Goal: Book appointment/travel/reservation

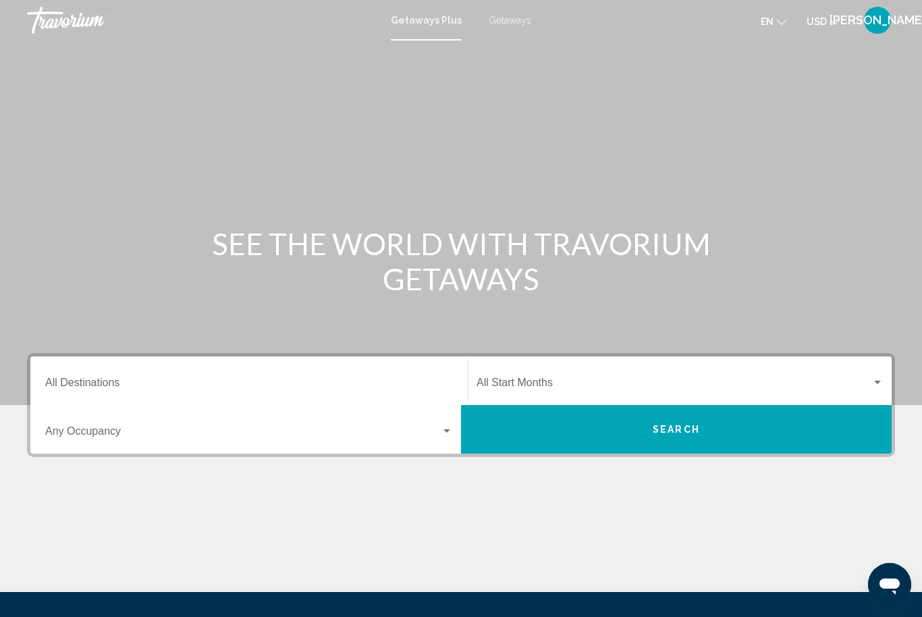
click at [293, 371] on div "Destination All Destinations" at bounding box center [249, 381] width 408 height 43
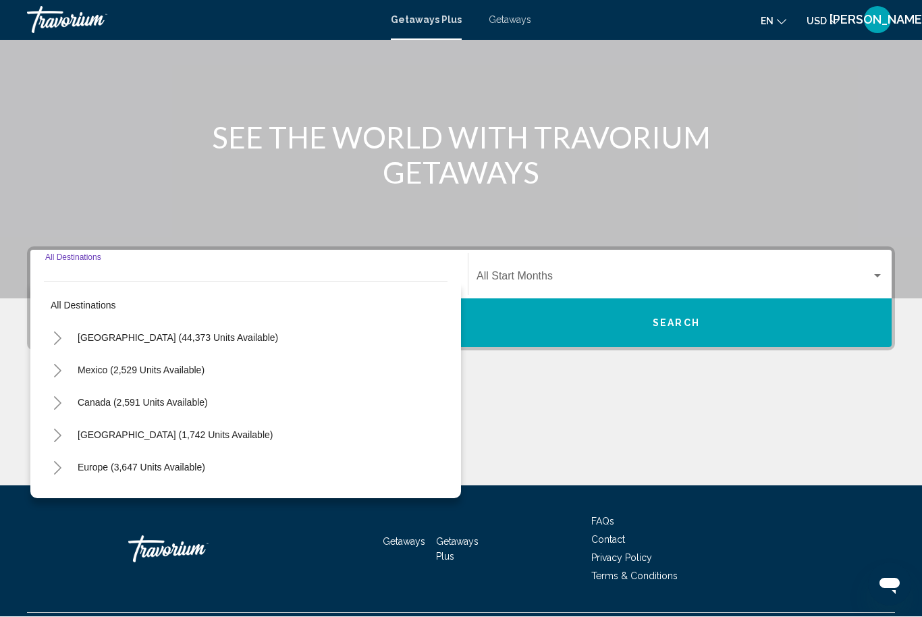
scroll to position [140, 0]
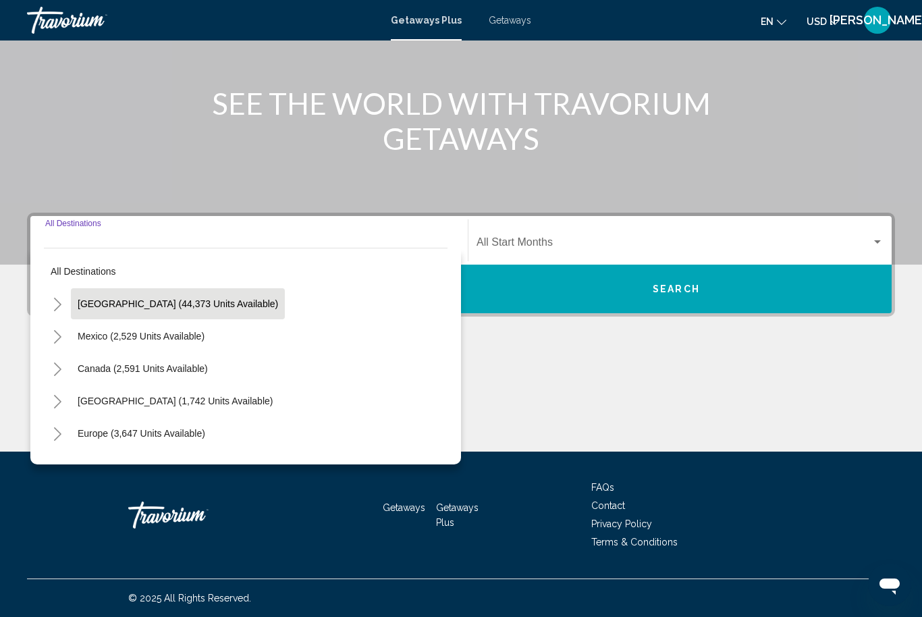
click at [186, 308] on span "[GEOGRAPHIC_DATA] (44,373 units available)" at bounding box center [178, 303] width 201 height 11
type input "**********"
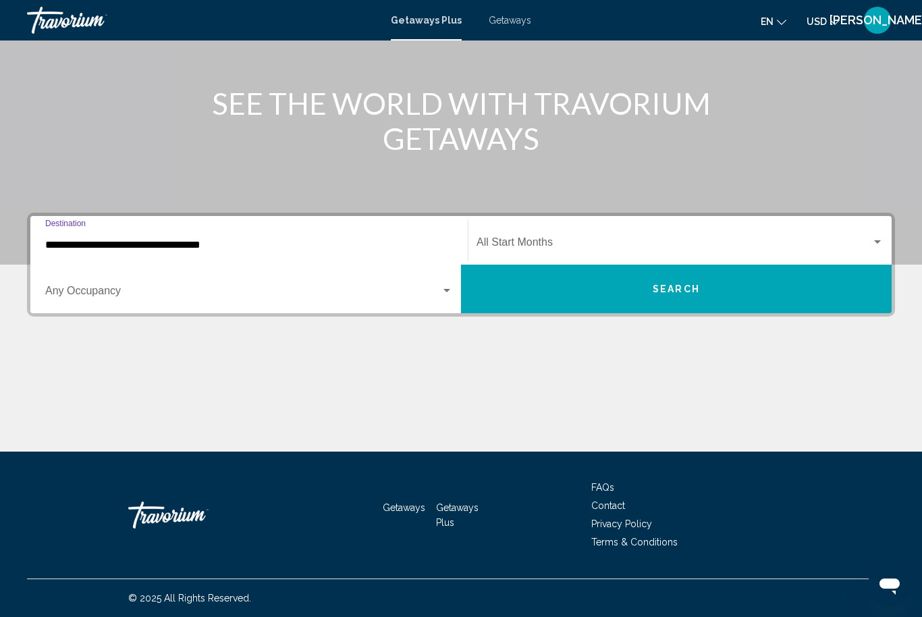
click at [386, 298] on span "Search widget" at bounding box center [243, 294] width 396 height 12
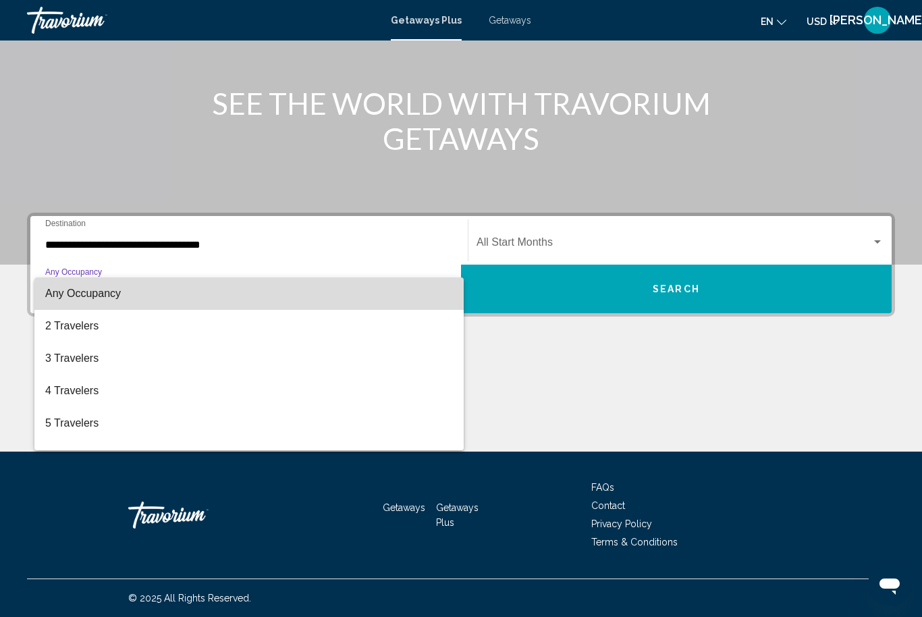
click at [310, 298] on span "Any Occupancy" at bounding box center [249, 293] width 408 height 32
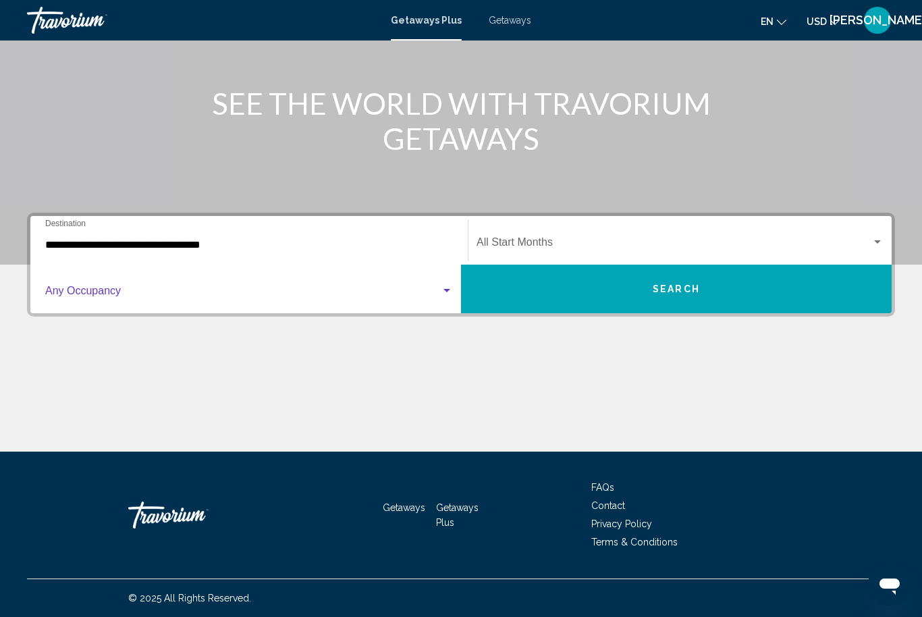
click at [700, 242] on span "Search widget" at bounding box center [674, 245] width 395 height 12
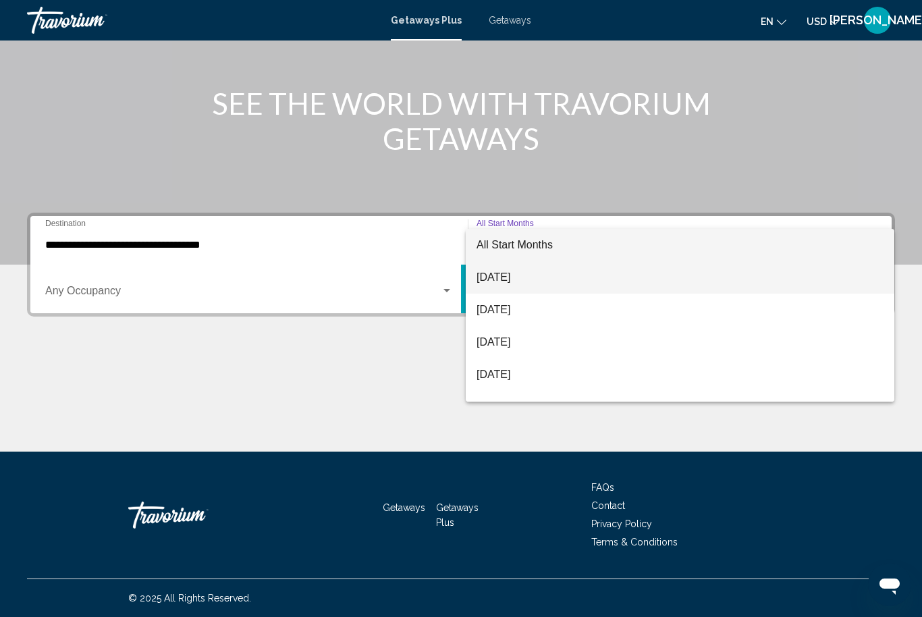
click at [513, 286] on span "[DATE]" at bounding box center [680, 277] width 407 height 32
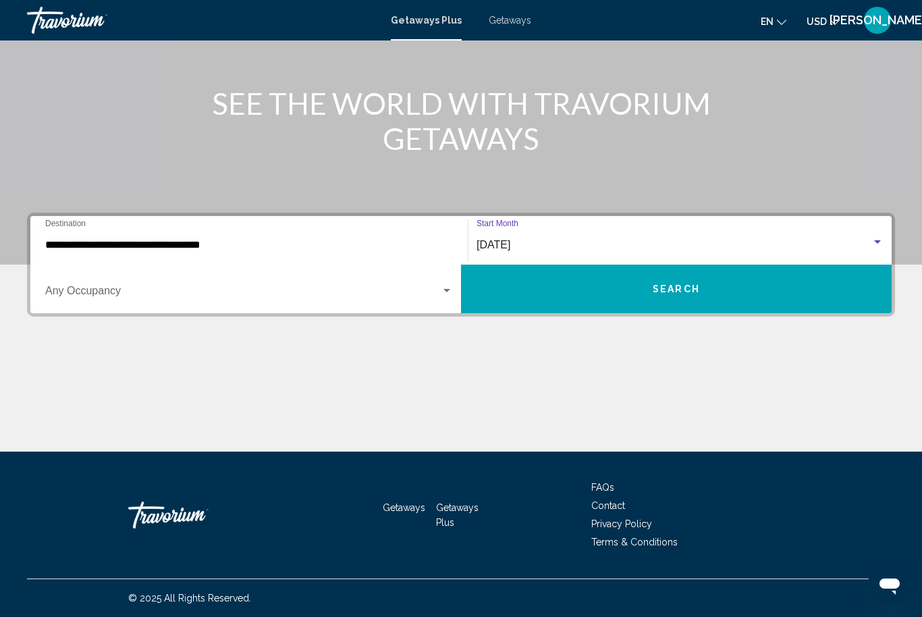
click at [432, 295] on span "Search widget" at bounding box center [243, 294] width 396 height 12
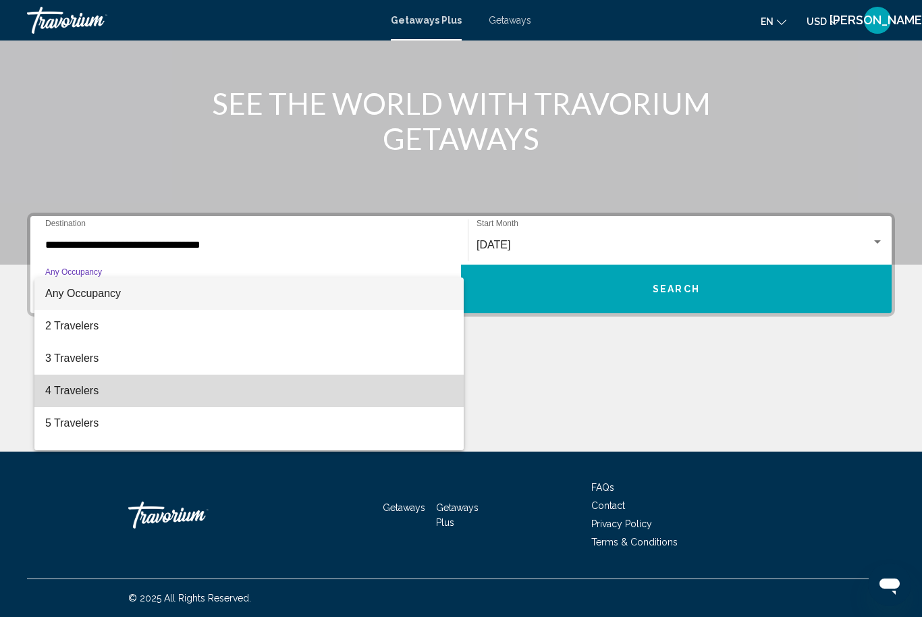
click at [80, 390] on span "4 Travelers" at bounding box center [249, 391] width 408 height 32
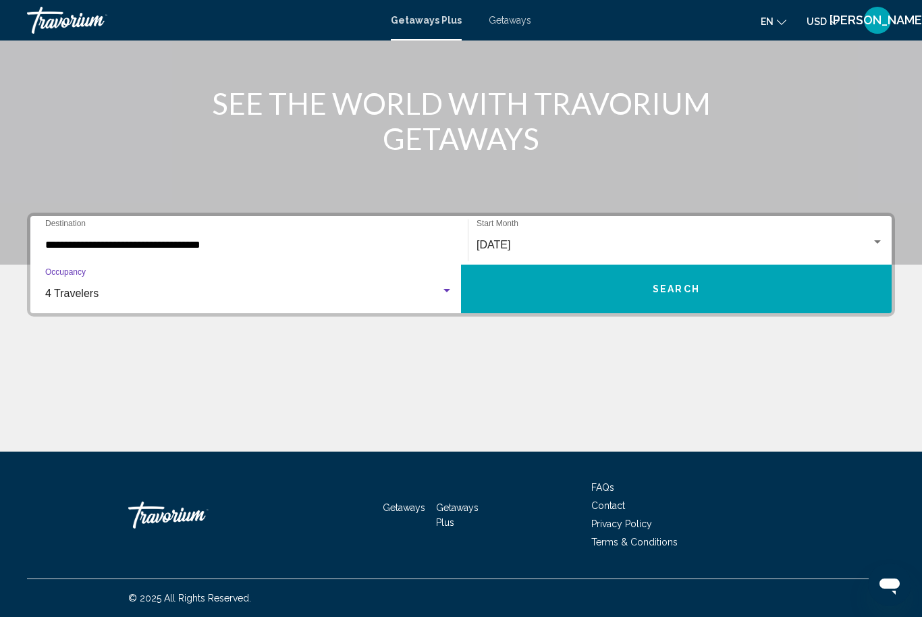
click at [693, 300] on button "Search" at bounding box center [676, 289] width 431 height 49
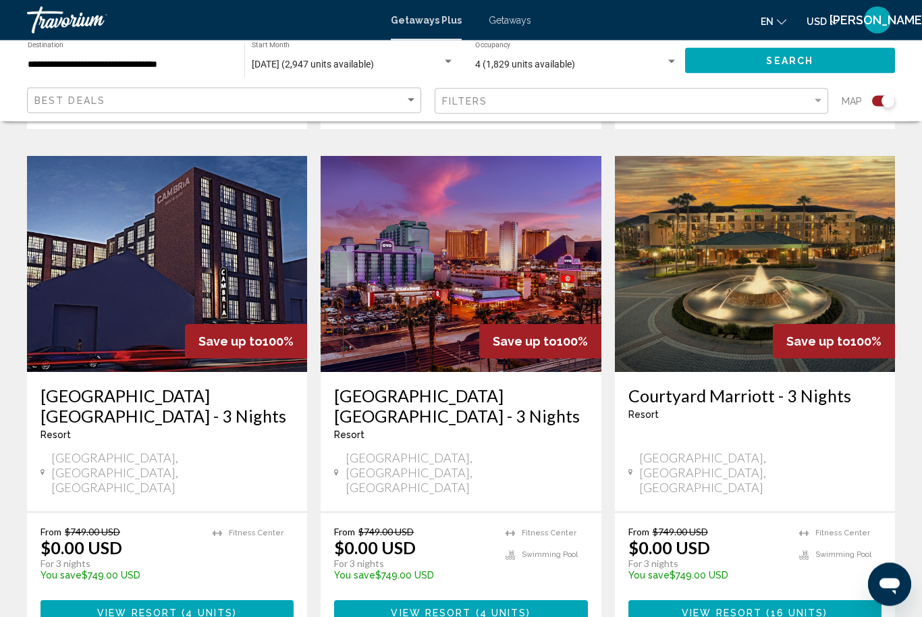
scroll to position [2054, 0]
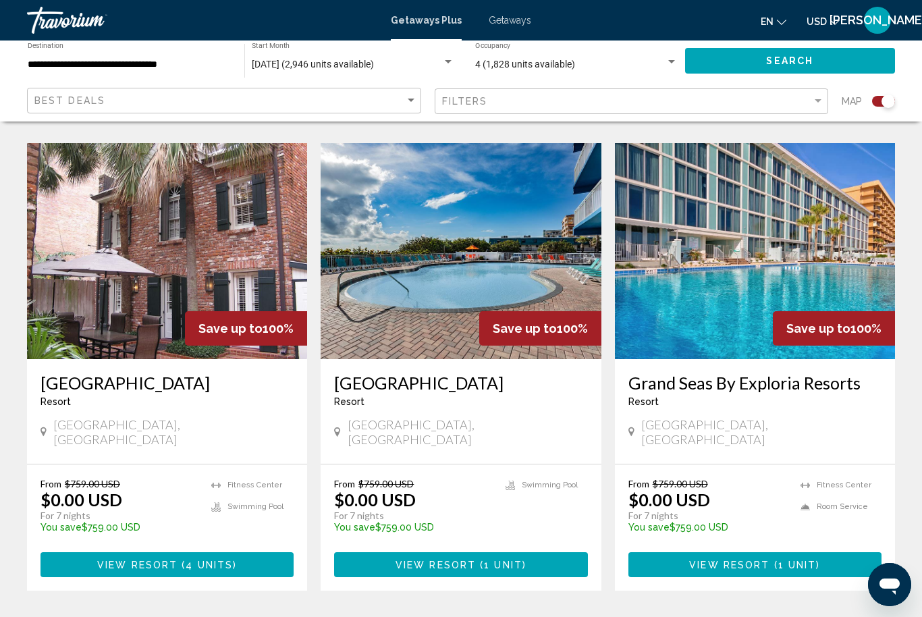
scroll to position [1958, 0]
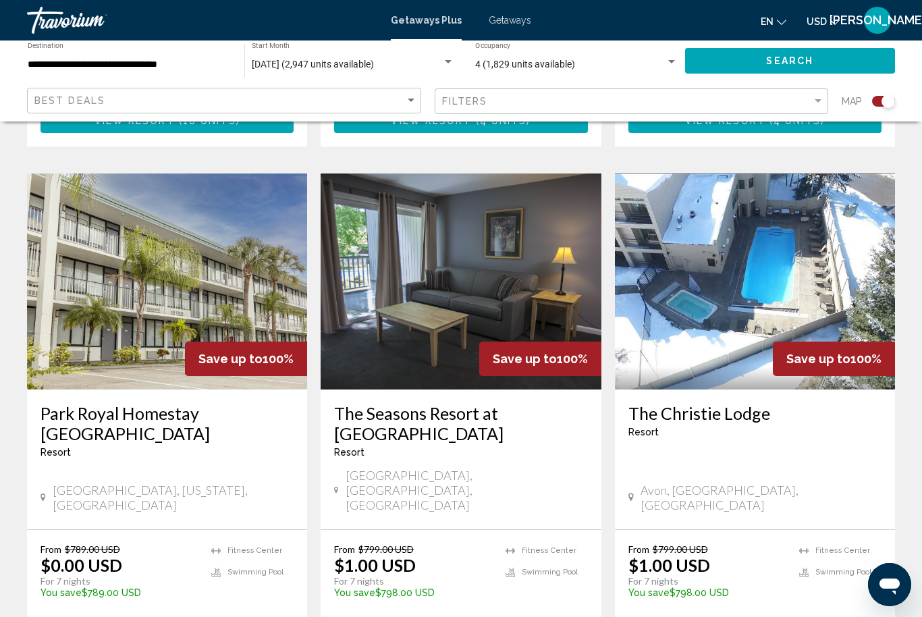
scroll to position [2080, 0]
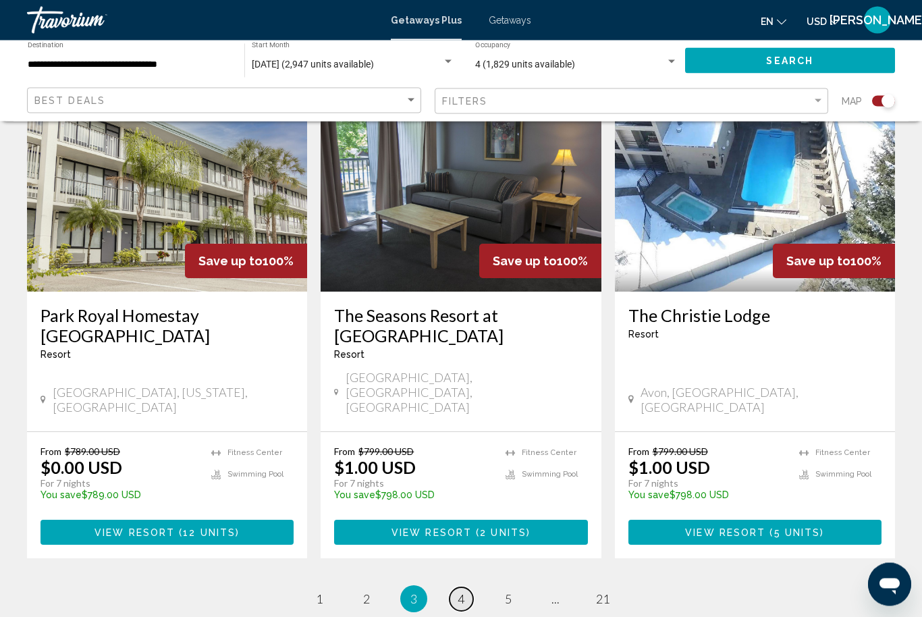
click at [463, 588] on link "page 4" at bounding box center [462, 600] width 24 height 24
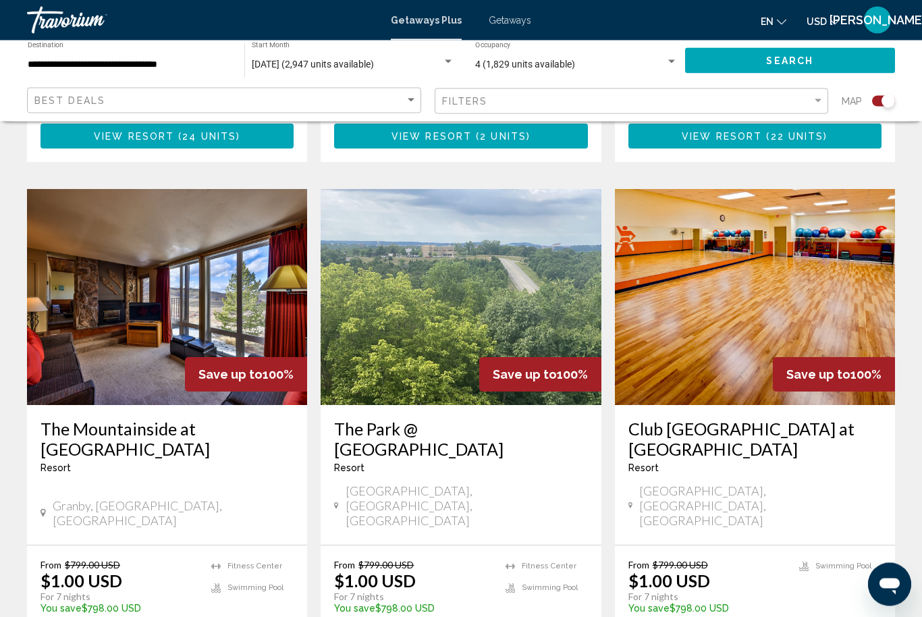
scroll to position [1958, 0]
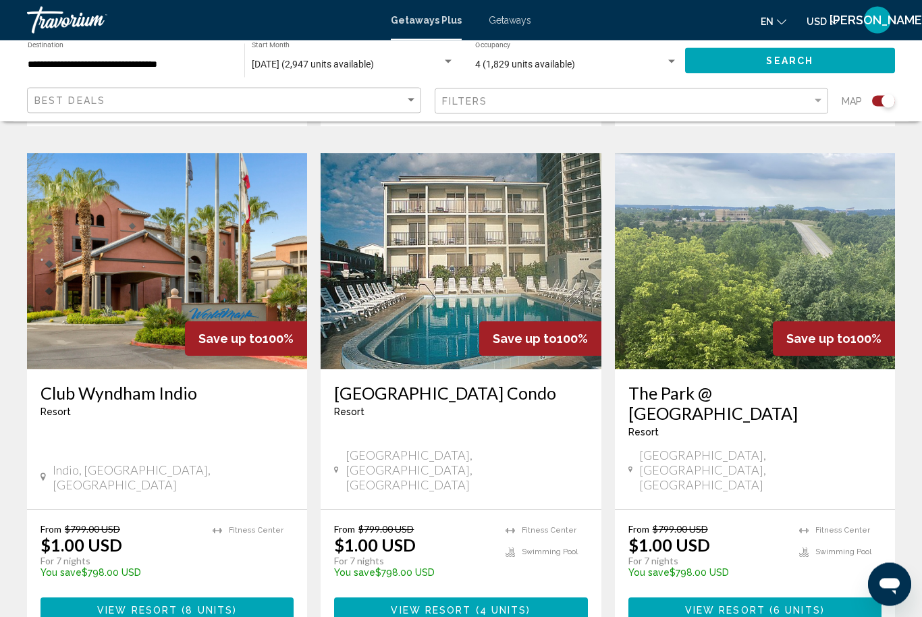
scroll to position [1986, 0]
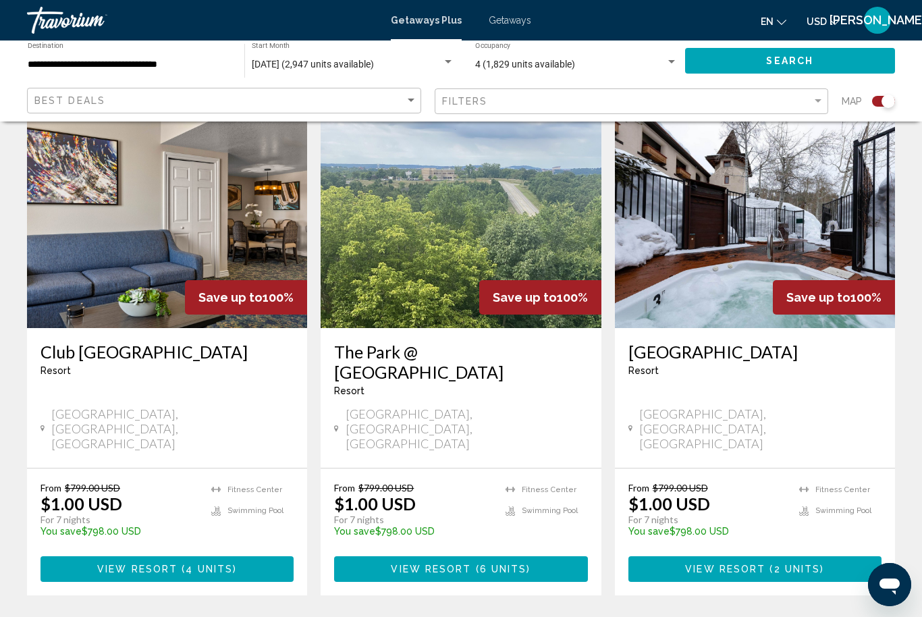
scroll to position [990, 0]
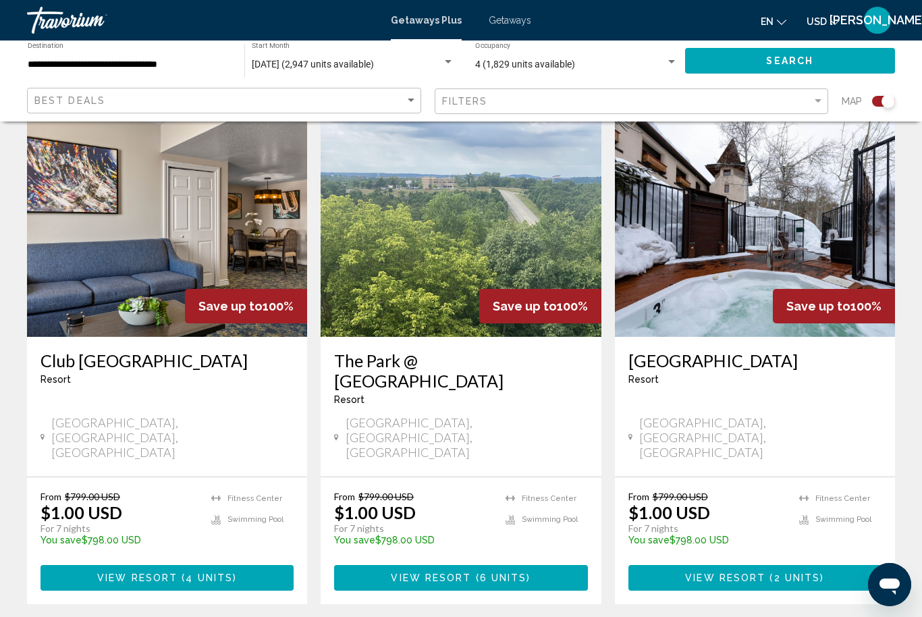
click at [745, 233] on img "Main content" at bounding box center [755, 229] width 280 height 216
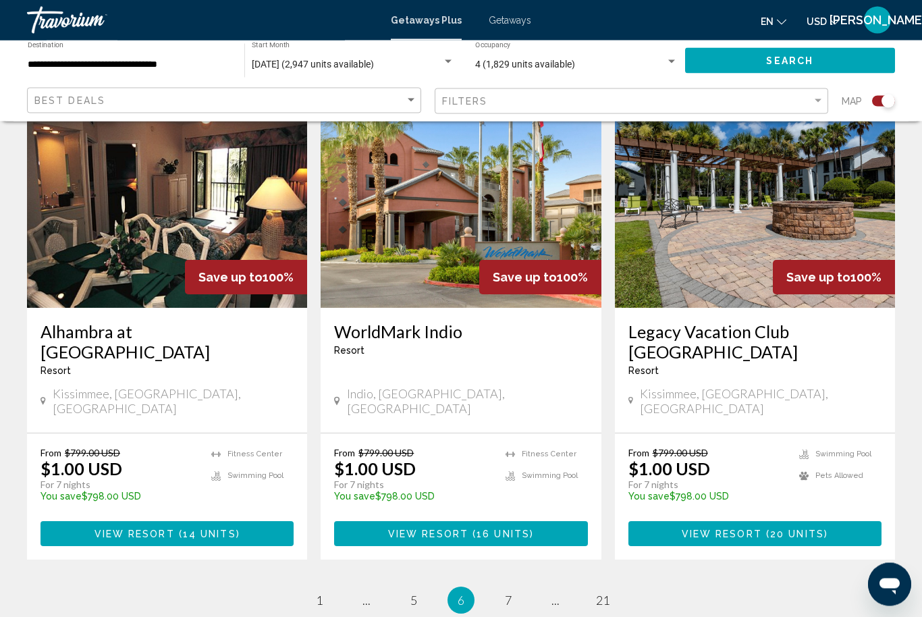
scroll to position [2039, 0]
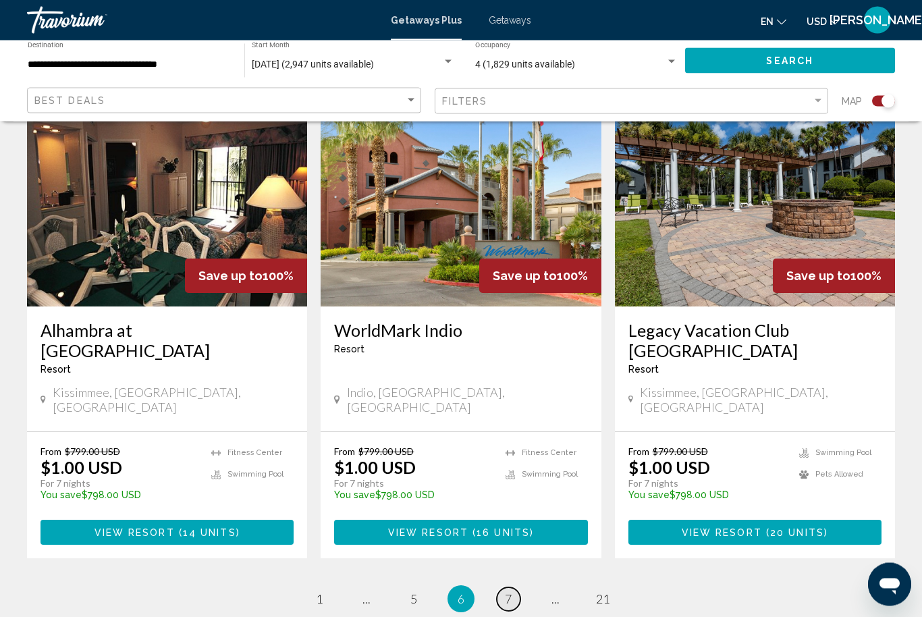
click at [514, 588] on link "page 7" at bounding box center [509, 600] width 24 height 24
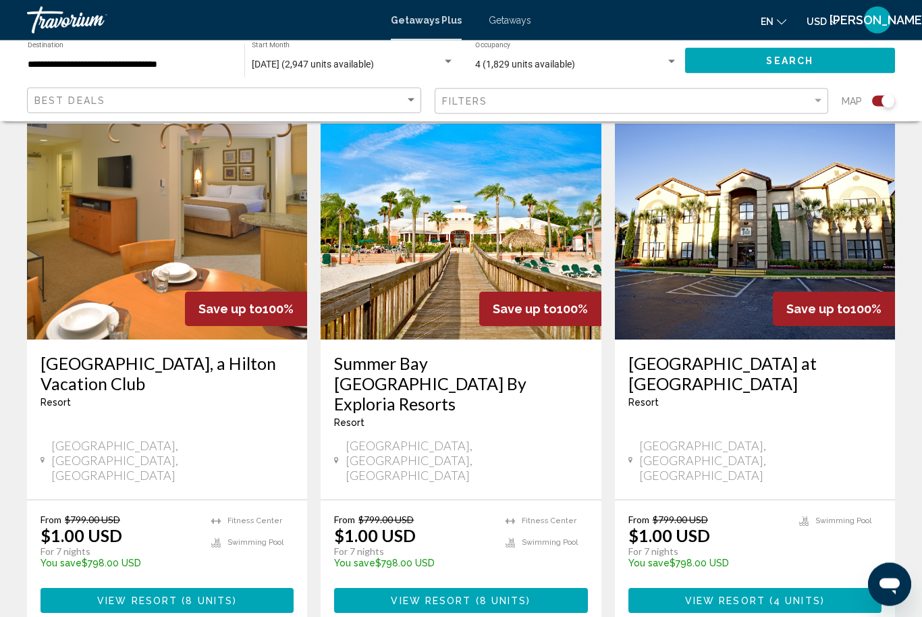
scroll to position [2010, 0]
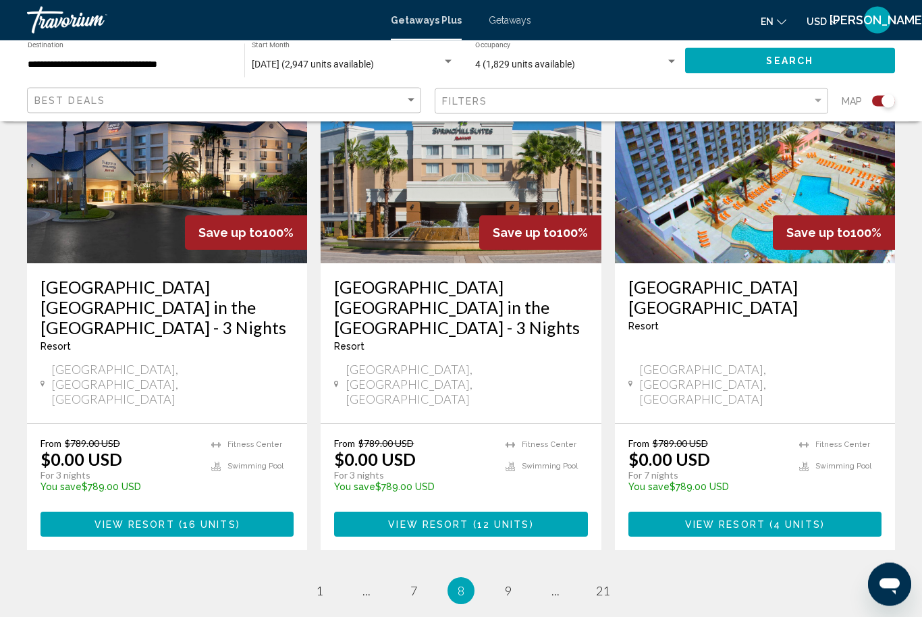
scroll to position [2079, 0]
click at [509, 583] on span "9" at bounding box center [508, 590] width 7 height 15
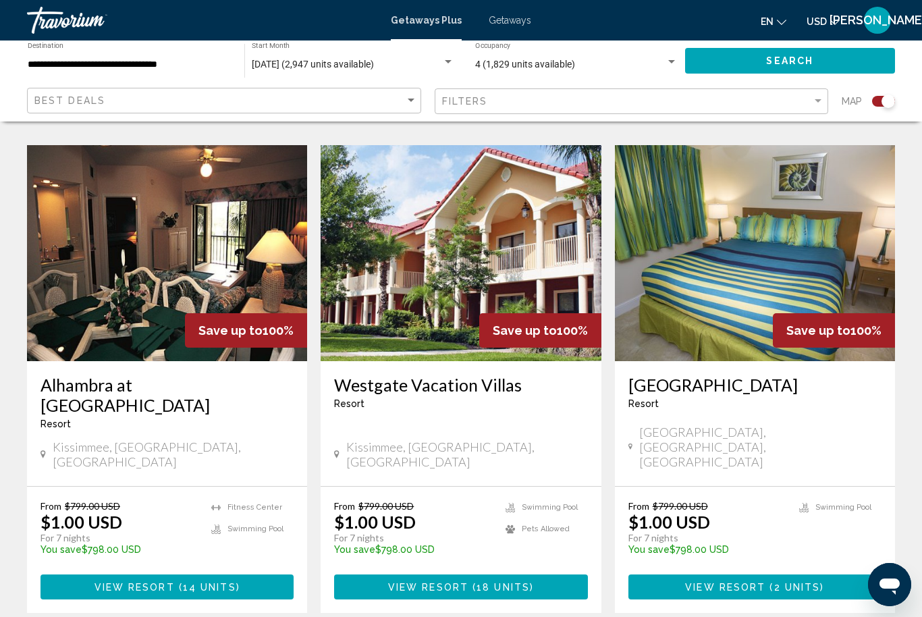
scroll to position [2003, 0]
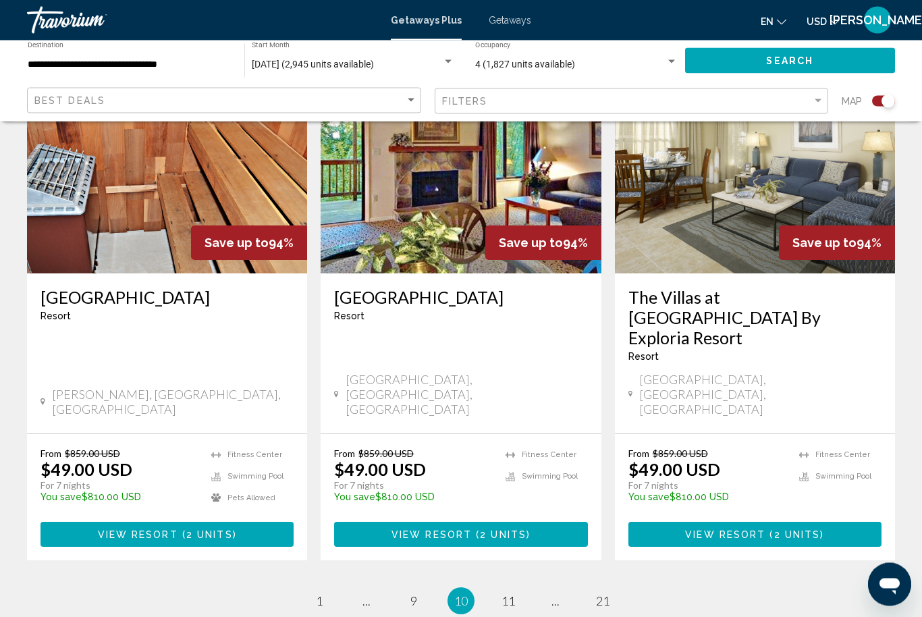
scroll to position [2075, 0]
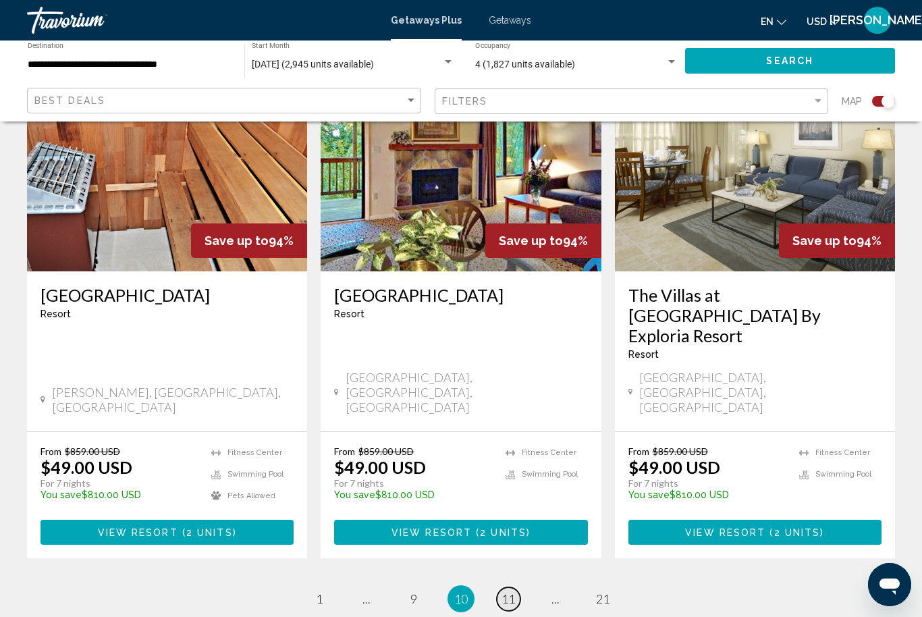
click at [518, 587] on link "page 11" at bounding box center [509, 599] width 24 height 24
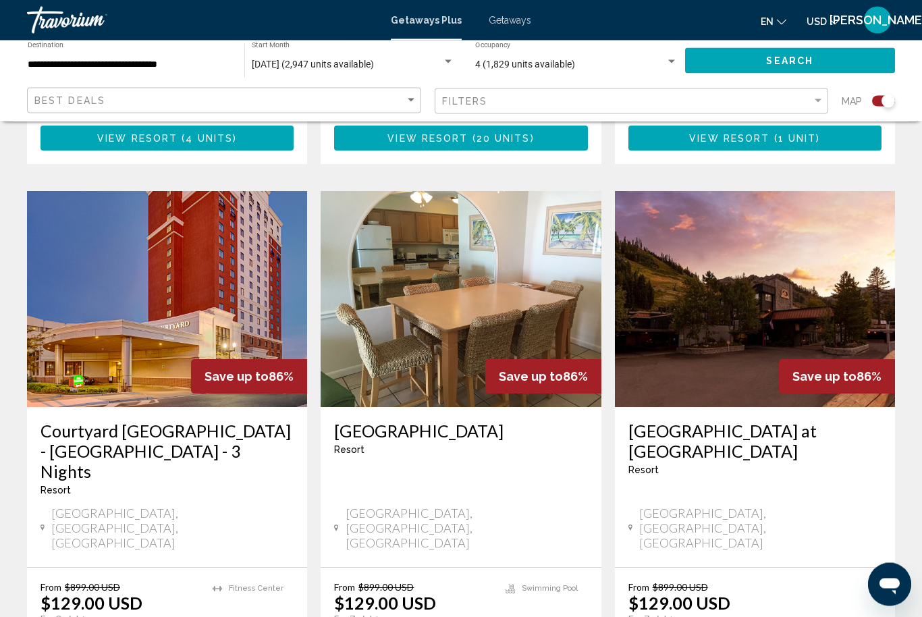
scroll to position [1967, 0]
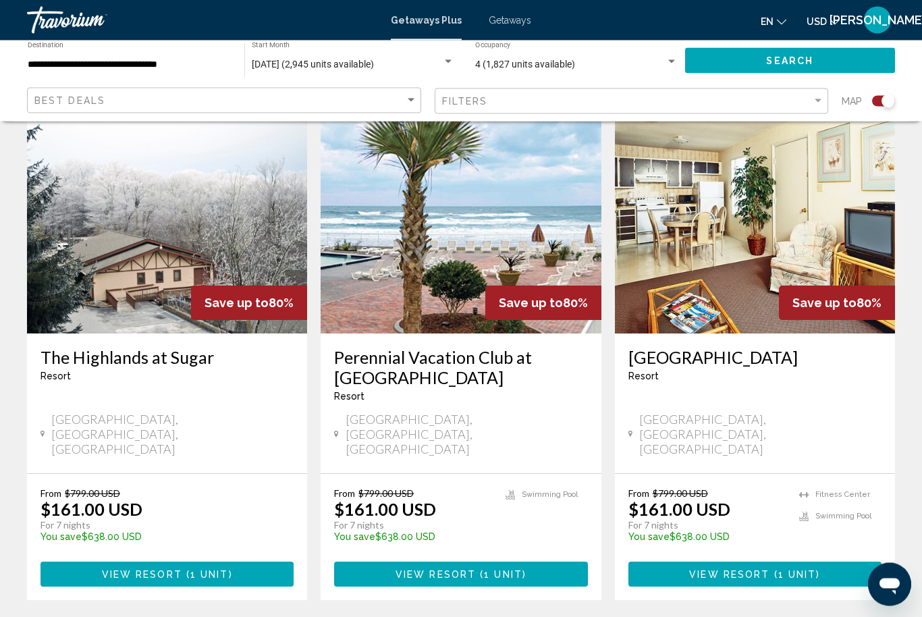
scroll to position [1977, 0]
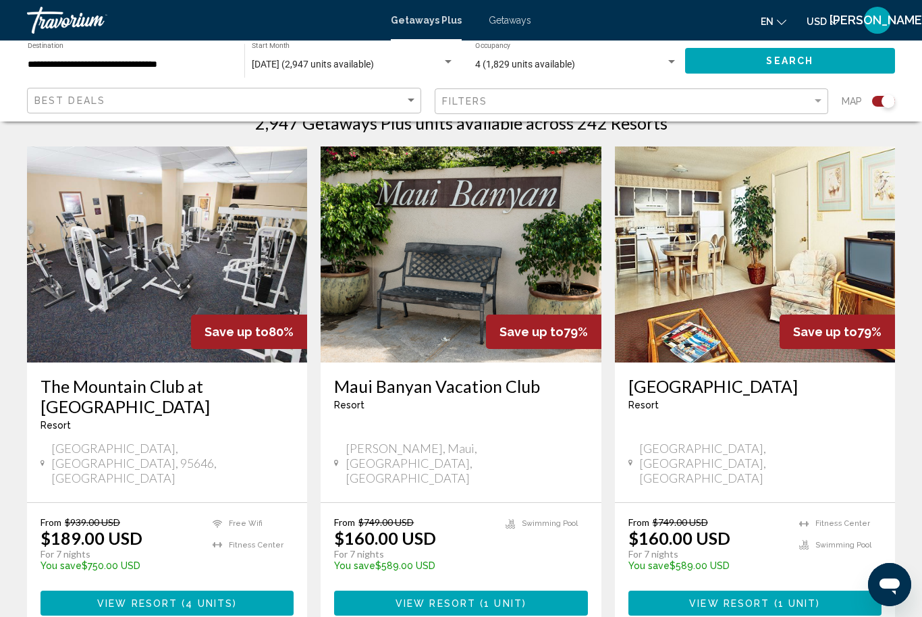
scroll to position [454, 0]
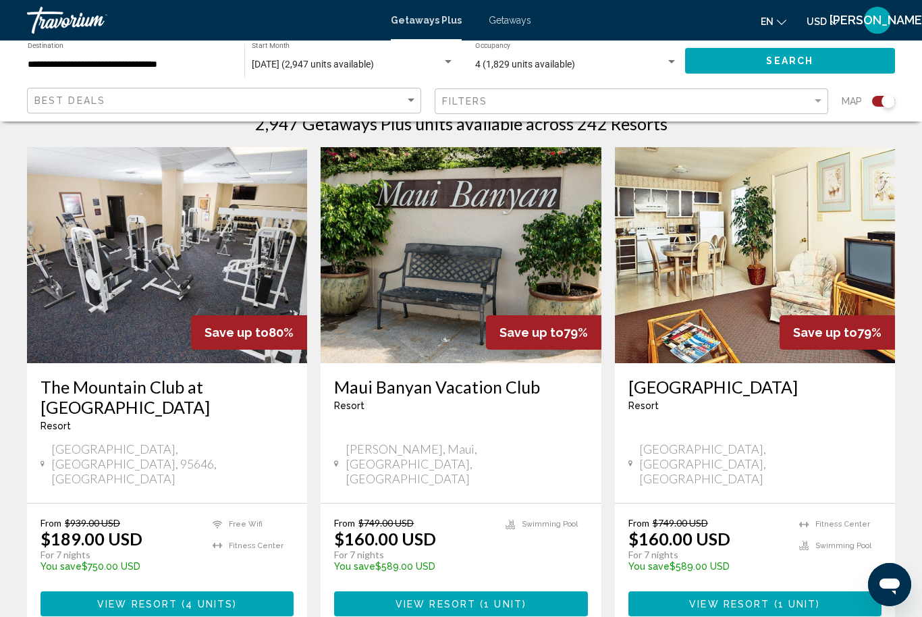
click at [205, 277] on img "Main content" at bounding box center [167, 255] width 280 height 216
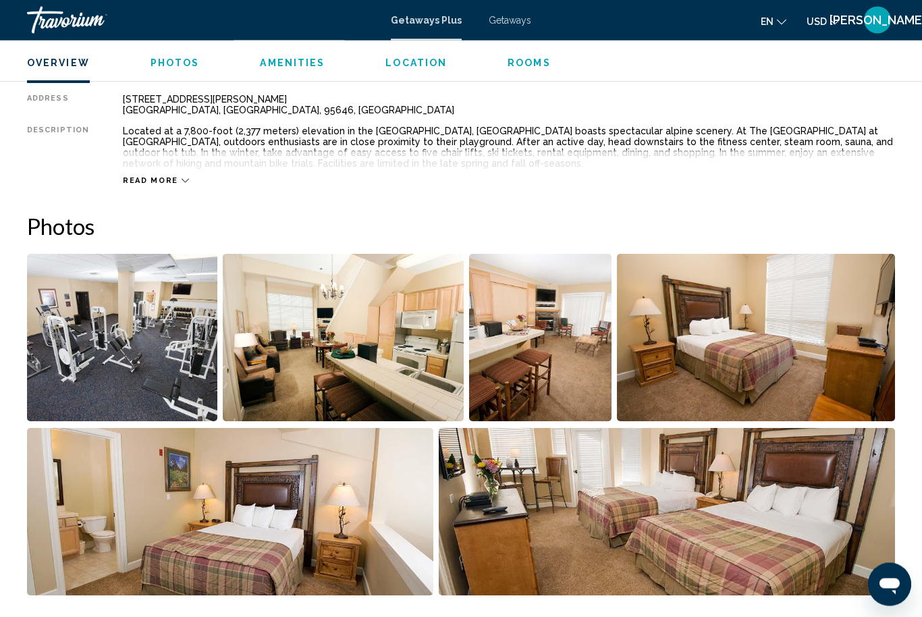
scroll to position [713, 0]
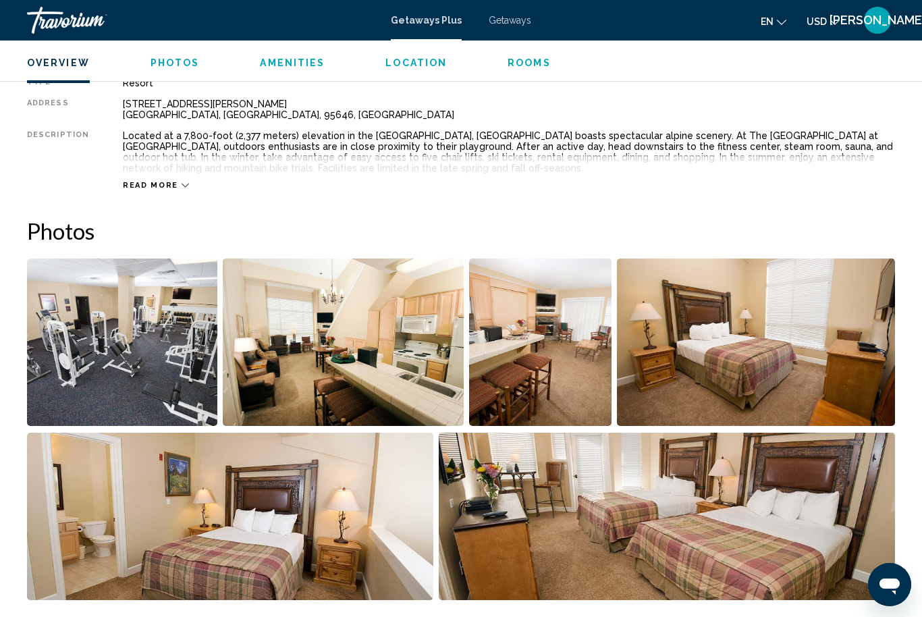
click at [151, 314] on img "Open full-screen image slider" at bounding box center [122, 342] width 190 height 167
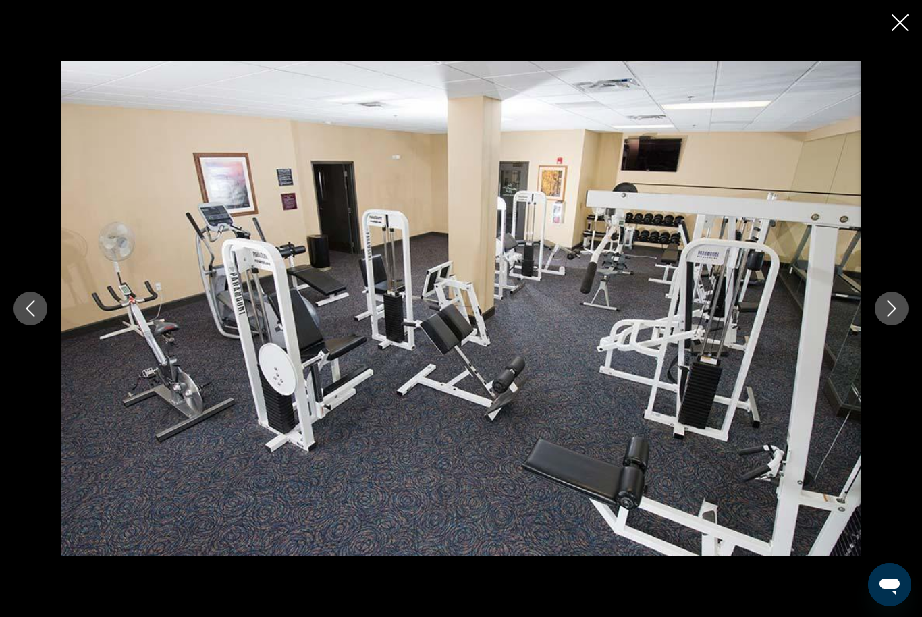
click at [884, 309] on icon "Next image" at bounding box center [892, 308] width 16 height 16
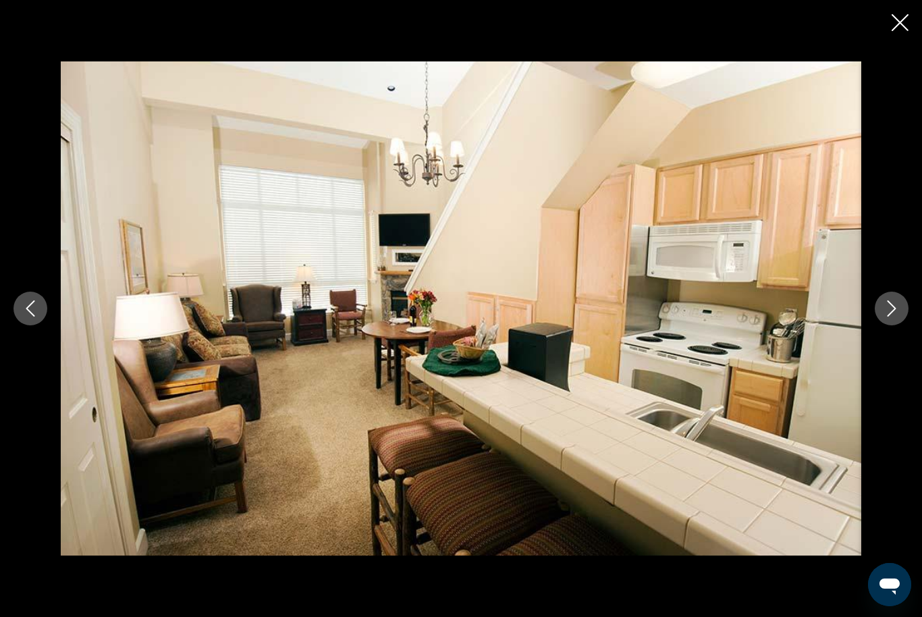
click at [889, 315] on icon "Next image" at bounding box center [892, 308] width 9 height 16
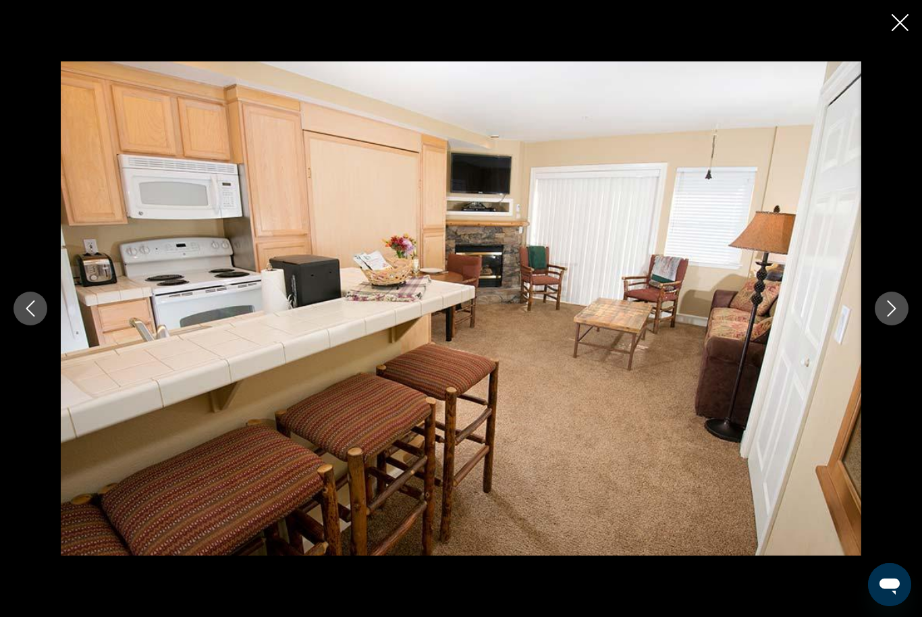
click at [890, 309] on icon "Next image" at bounding box center [892, 308] width 16 height 16
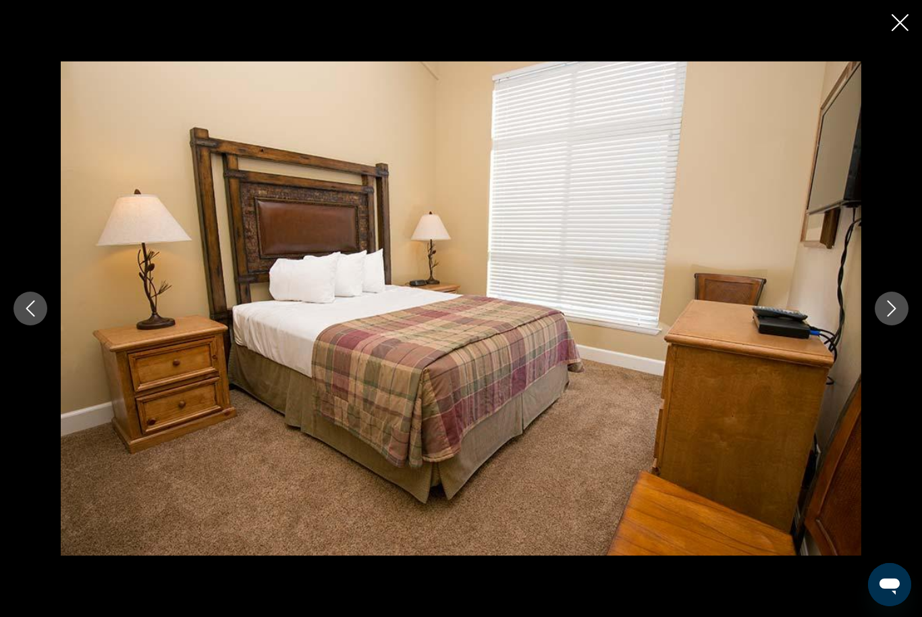
click at [892, 309] on icon "Next image" at bounding box center [892, 308] width 16 height 16
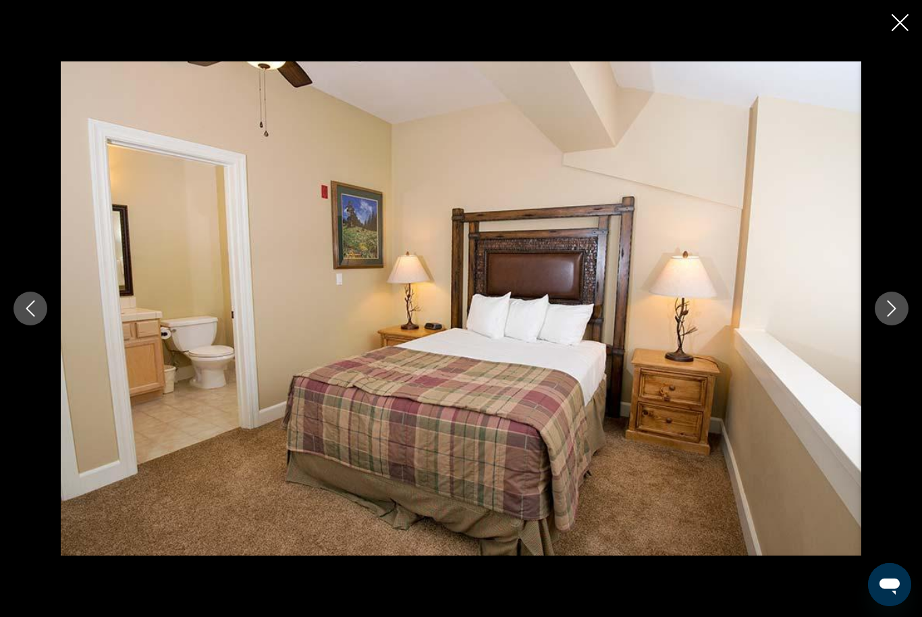
click at [891, 311] on icon "Next image" at bounding box center [892, 308] width 16 height 16
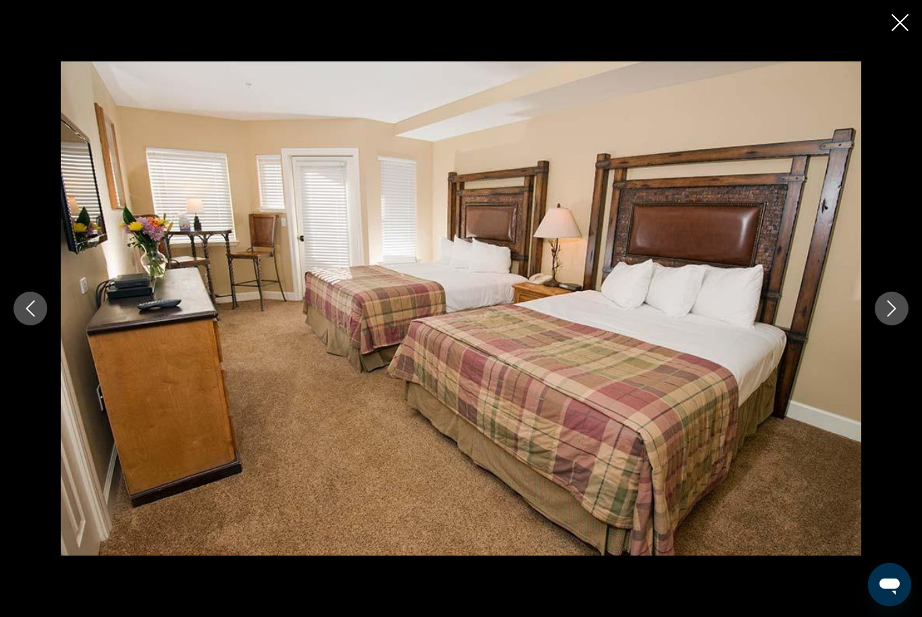
click at [897, 309] on icon "Next image" at bounding box center [892, 308] width 16 height 16
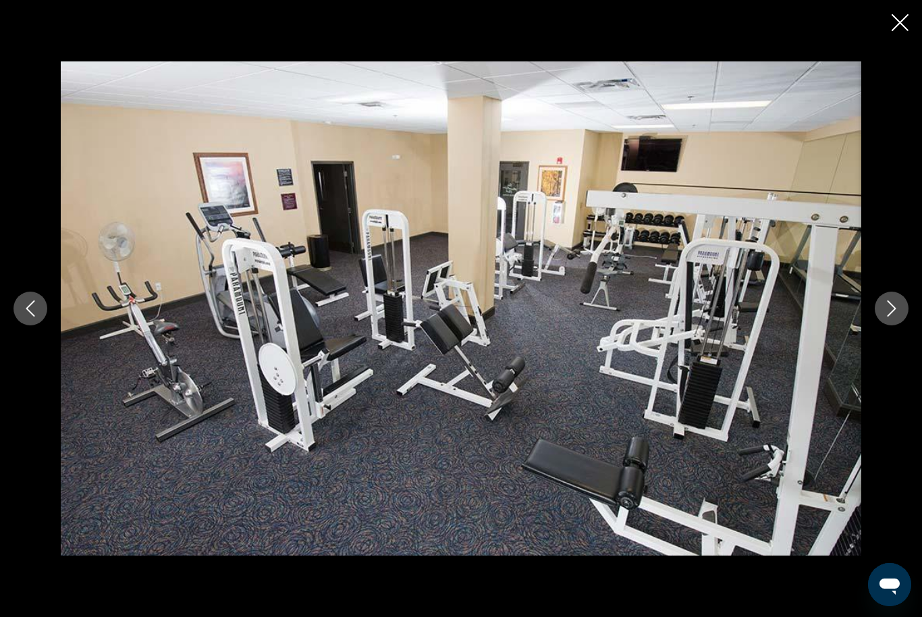
click at [898, 26] on icon "Close slideshow" at bounding box center [900, 22] width 17 height 17
